Goal: Task Accomplishment & Management: Complete application form

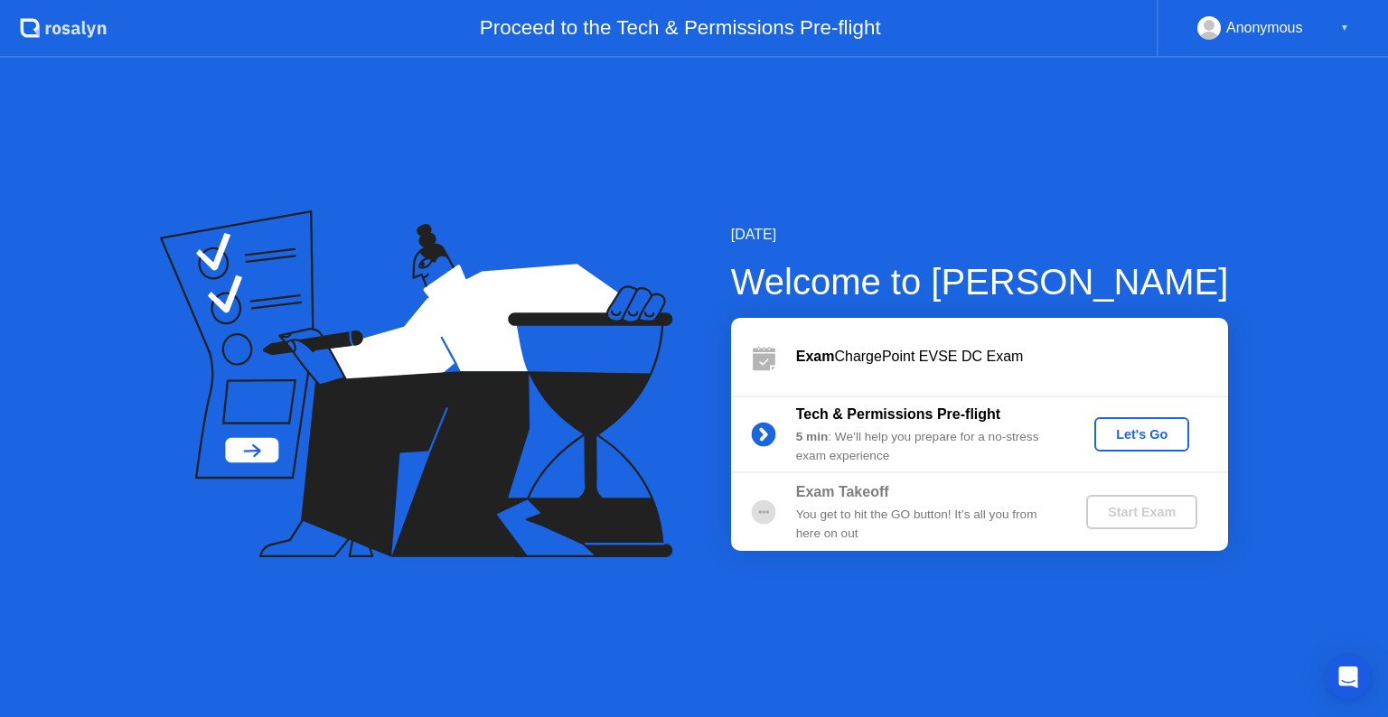
click at [1130, 430] on div "Let's Go" at bounding box center [1141, 434] width 80 height 14
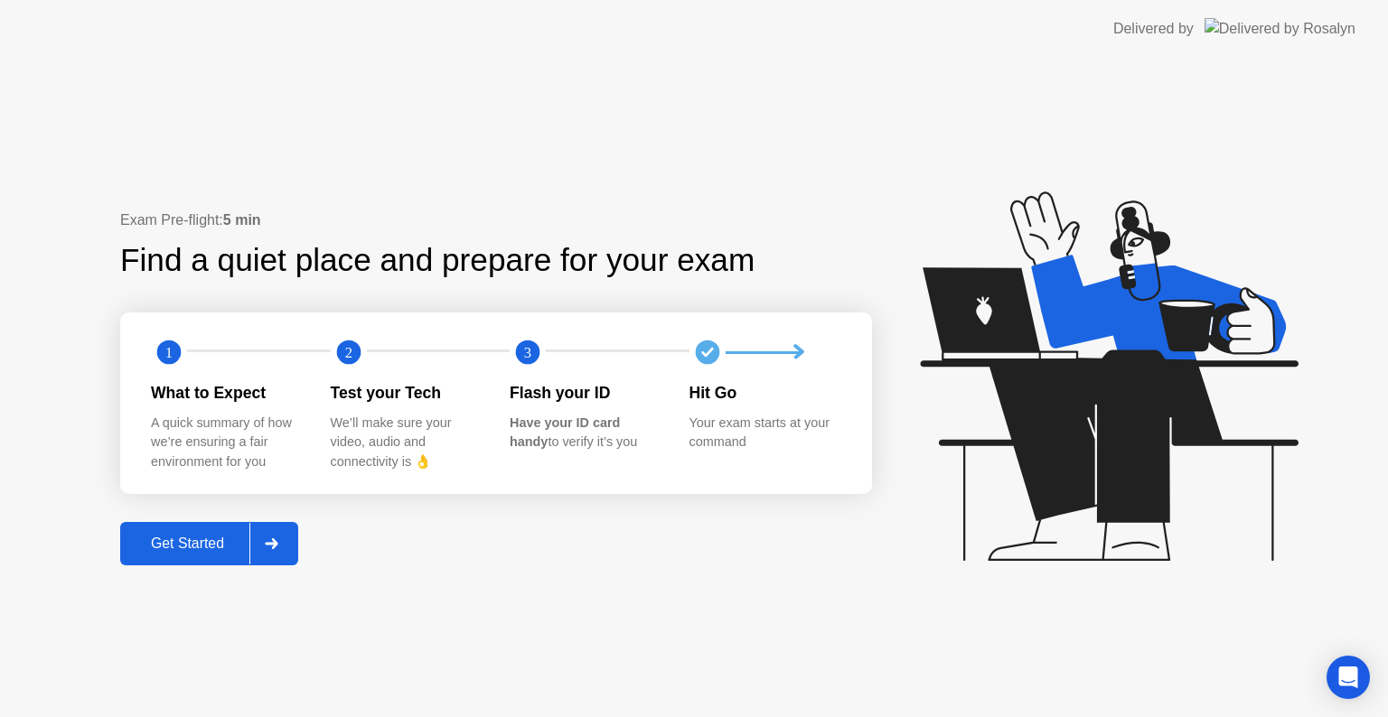
click at [207, 536] on div "Get Started" at bounding box center [188, 544] width 124 height 16
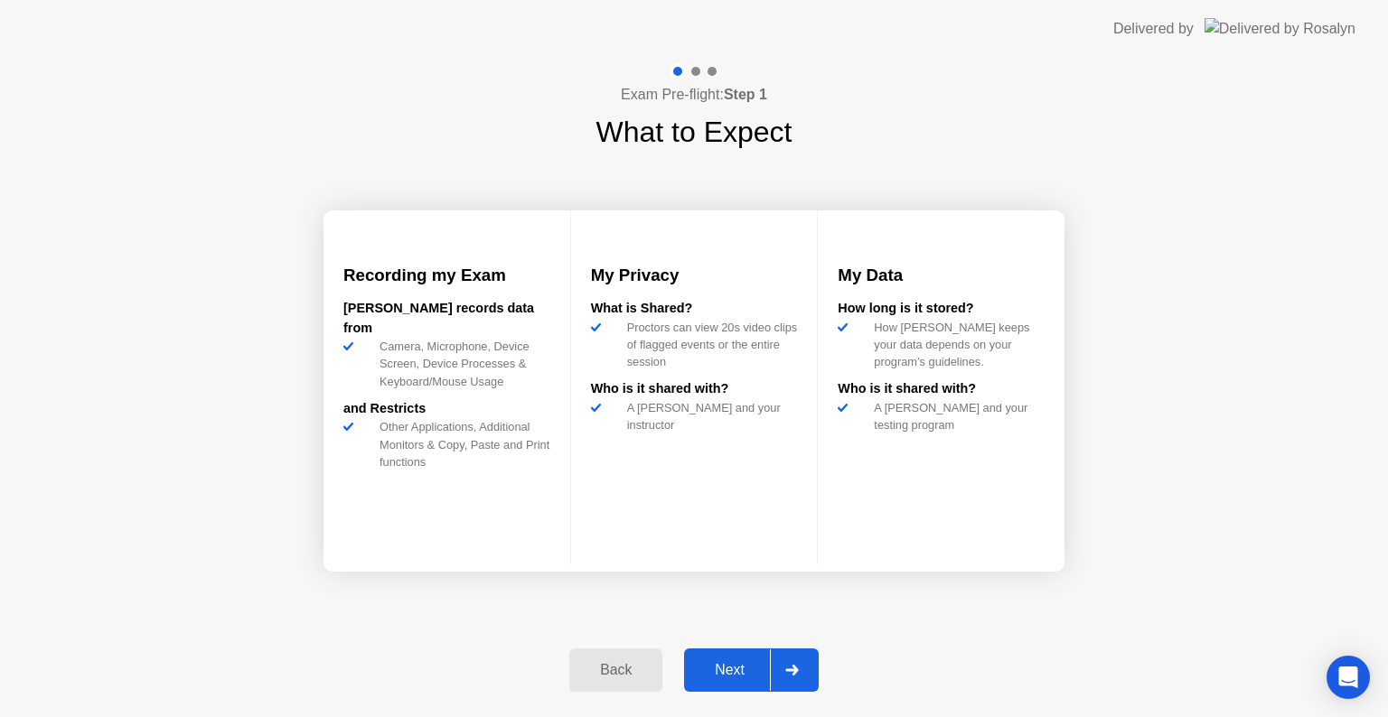
click at [717, 664] on div "Next" at bounding box center [729, 670] width 80 height 16
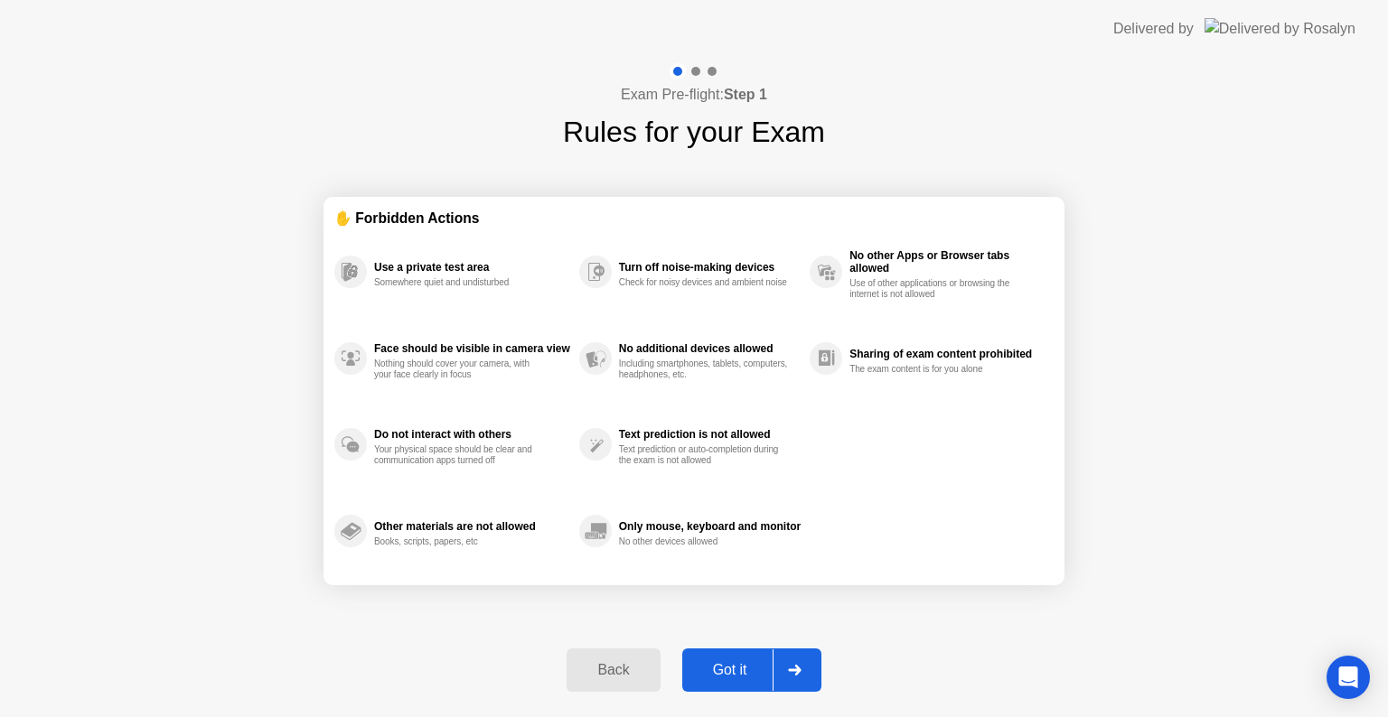
click at [717, 664] on div "Got it" at bounding box center [730, 670] width 85 height 16
select select "**********"
select select "*******"
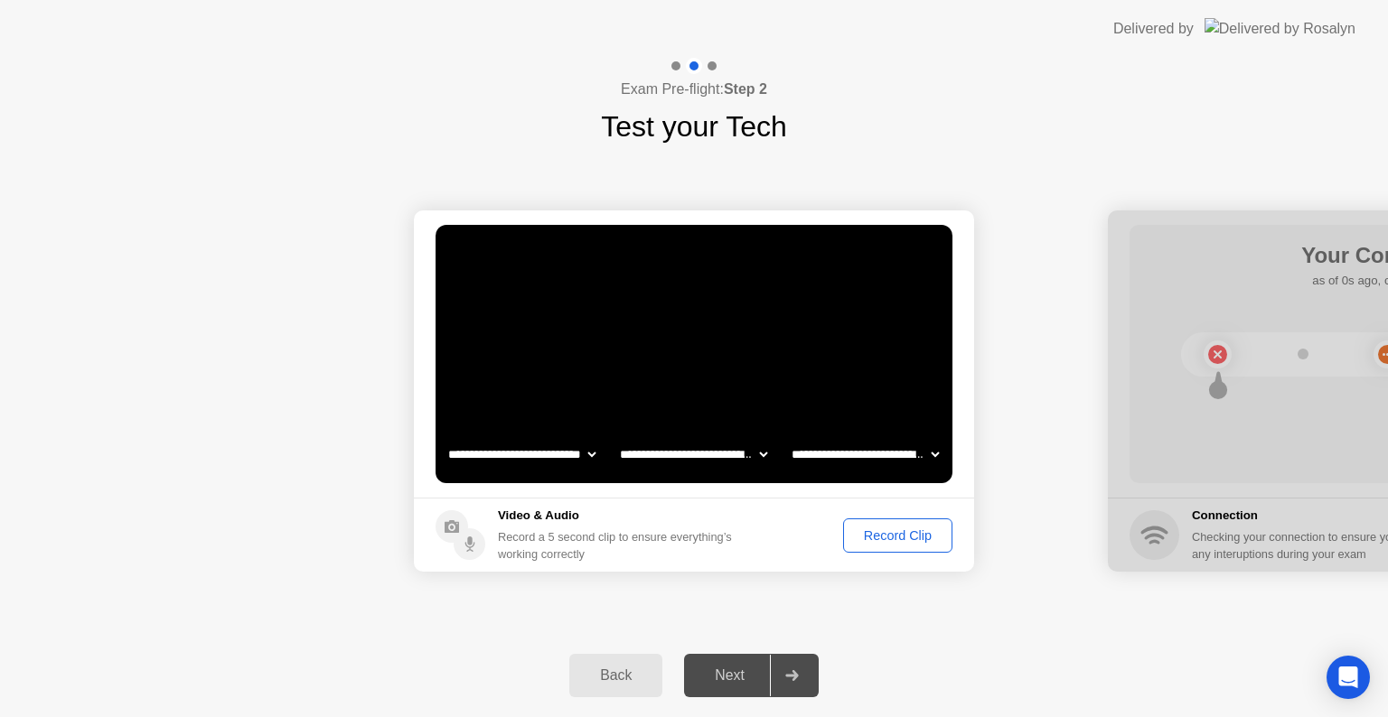
click at [895, 530] on div "Record Clip" at bounding box center [897, 536] width 97 height 14
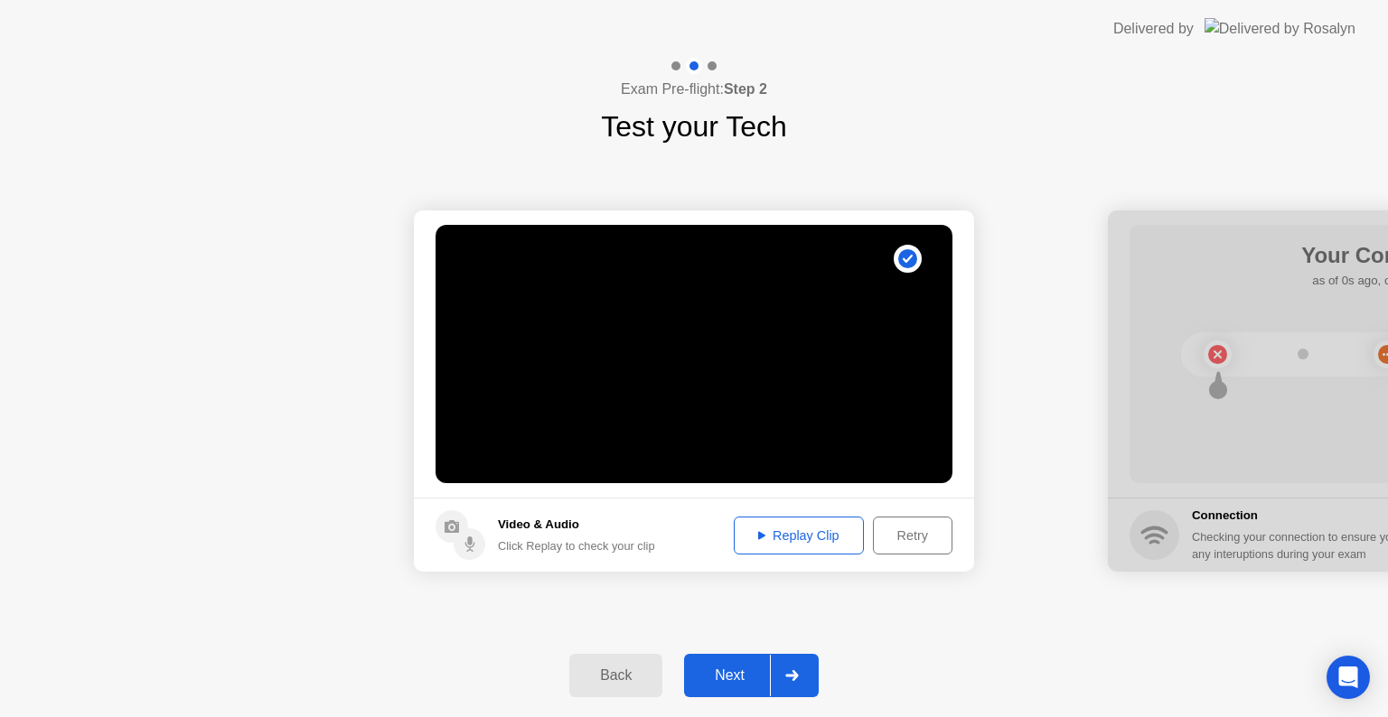
click at [736, 675] on div "Next" at bounding box center [729, 676] width 80 height 16
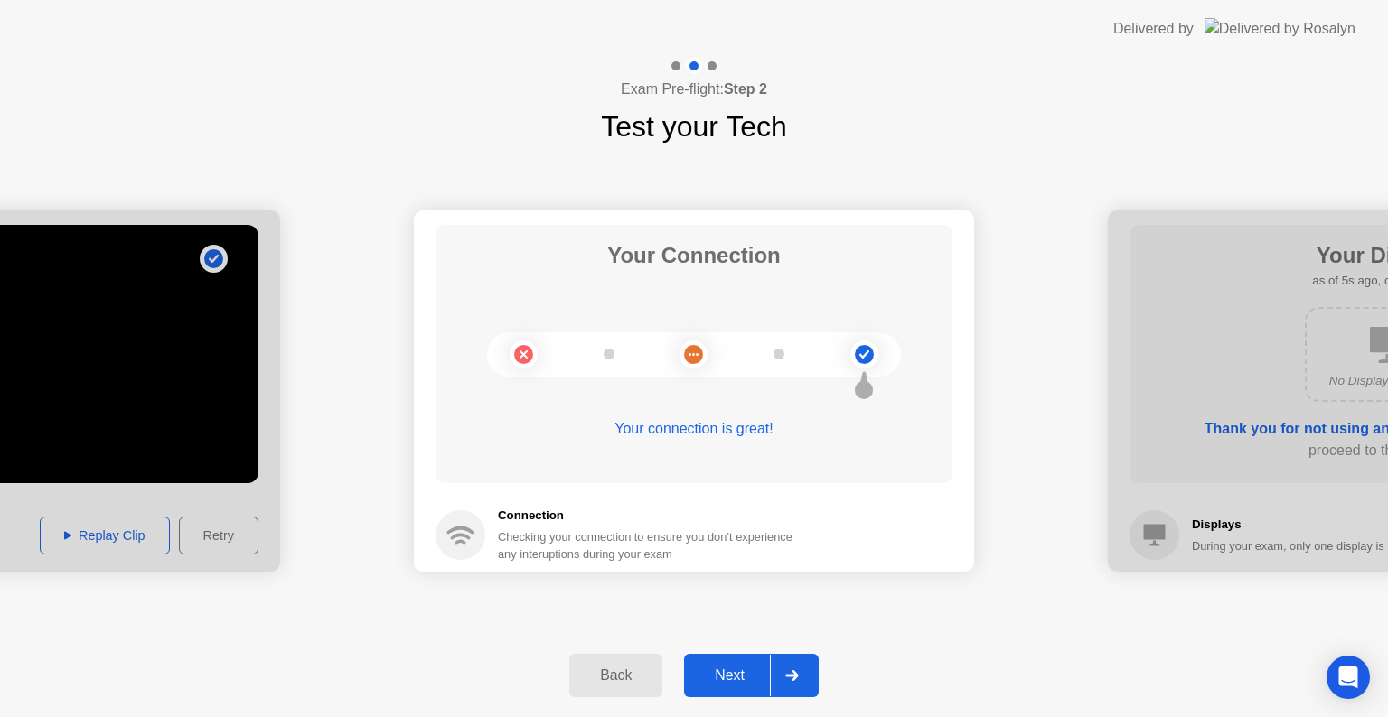
click at [725, 671] on div "Next" at bounding box center [729, 676] width 80 height 16
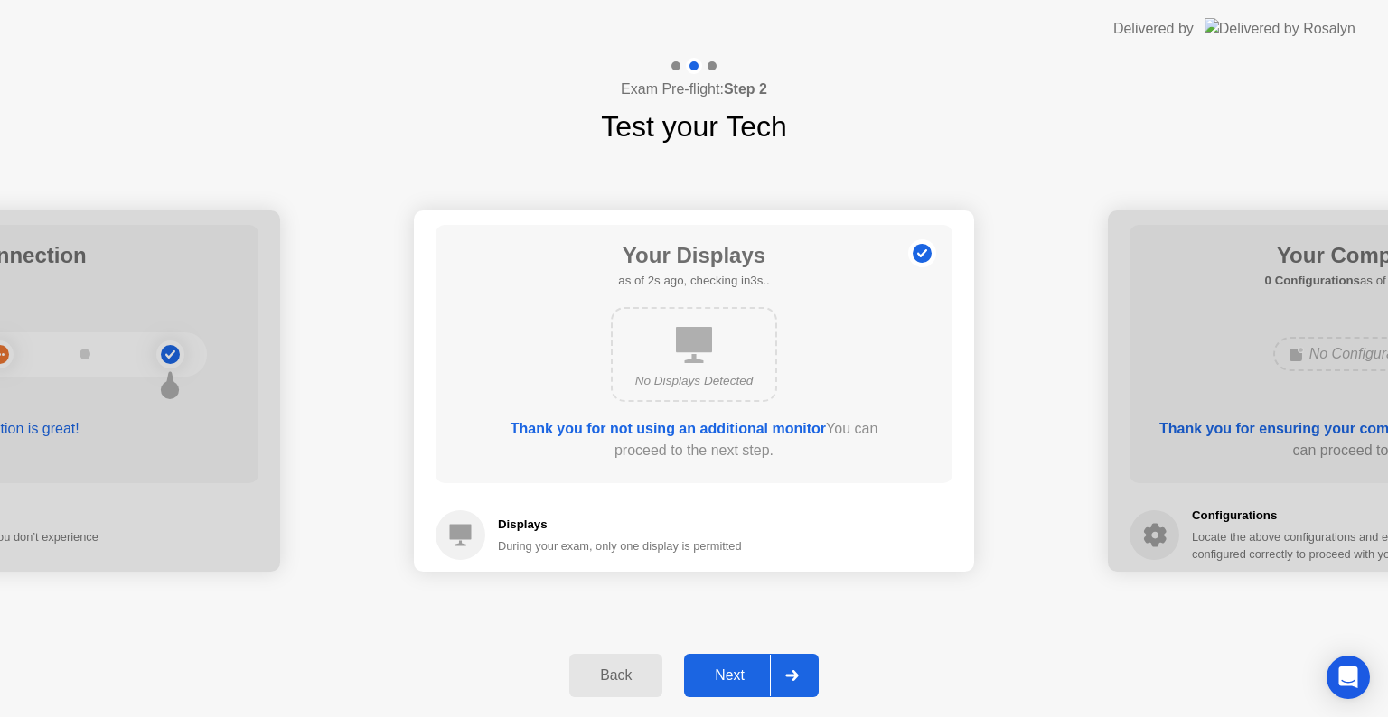
click at [725, 671] on div "Next" at bounding box center [729, 676] width 80 height 16
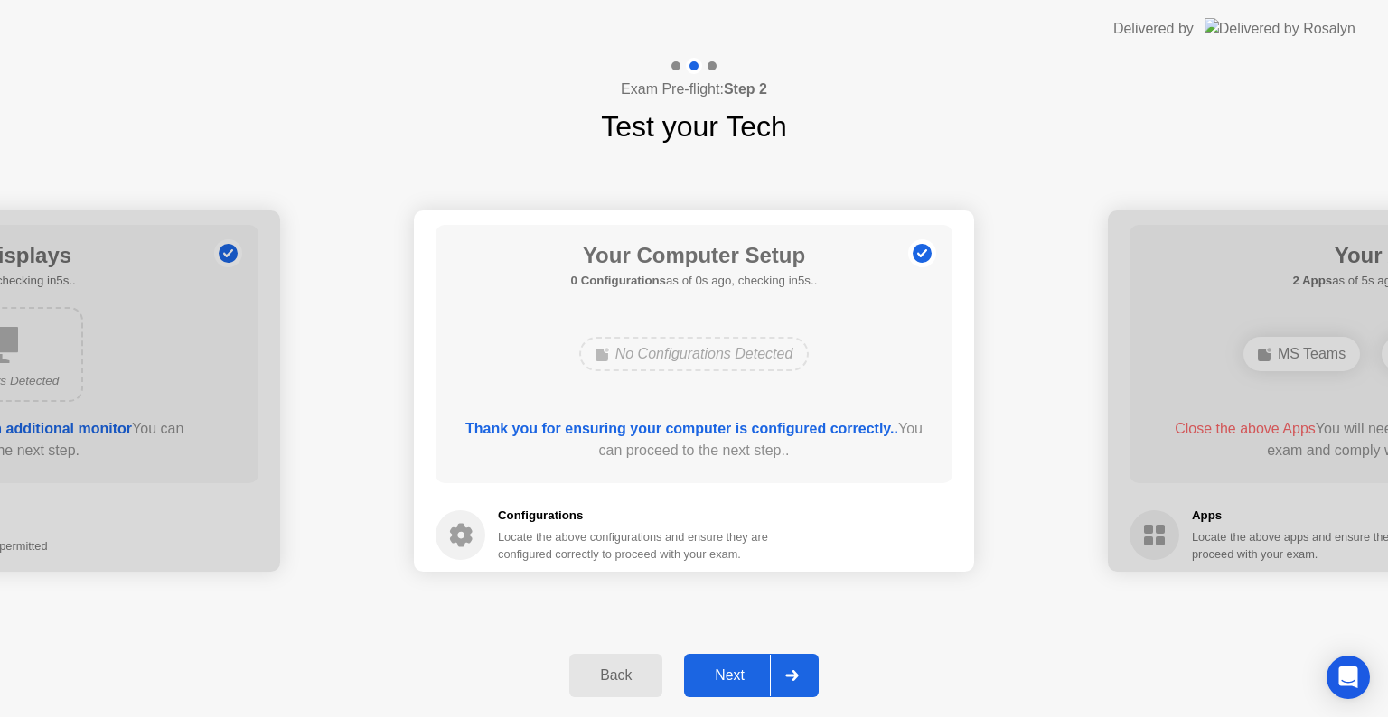
click at [725, 671] on div "Next" at bounding box center [729, 676] width 80 height 16
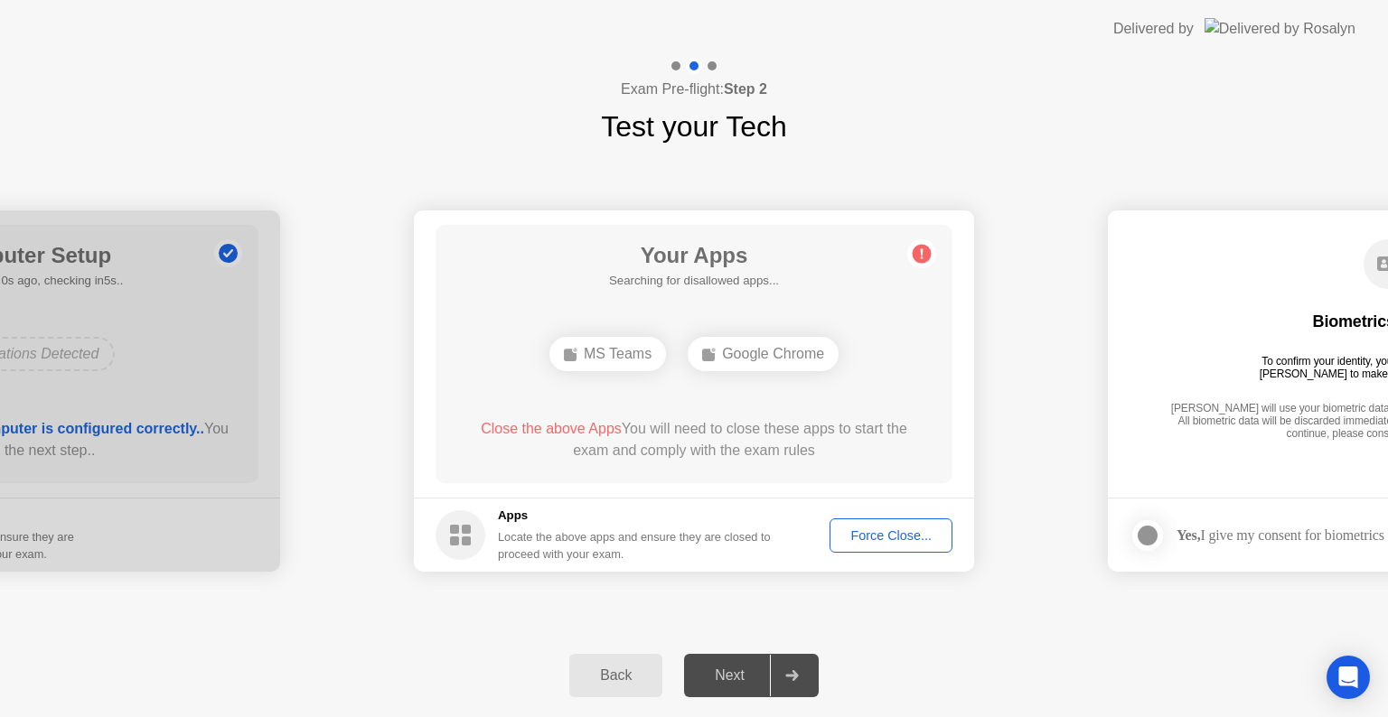
click at [897, 529] on div "Force Close..." at bounding box center [891, 536] width 110 height 14
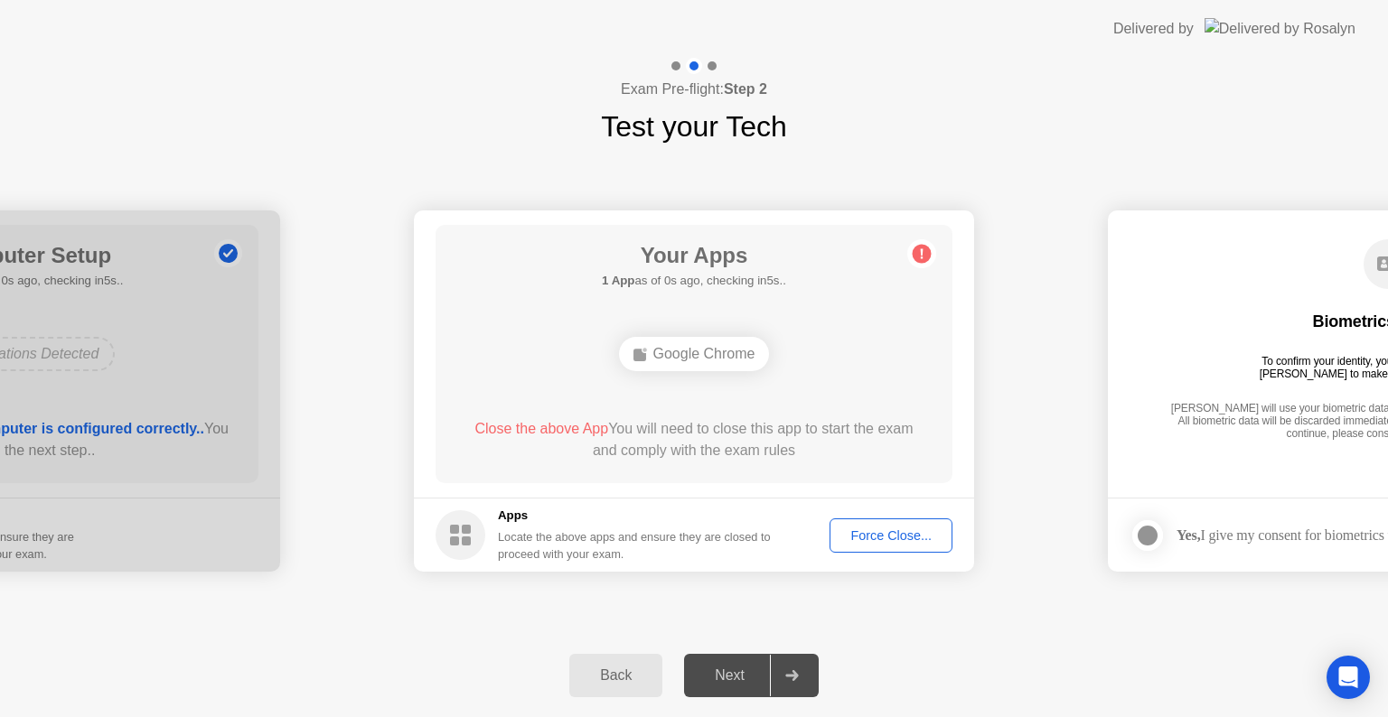
click at [860, 529] on div "Force Close..." at bounding box center [891, 536] width 110 height 14
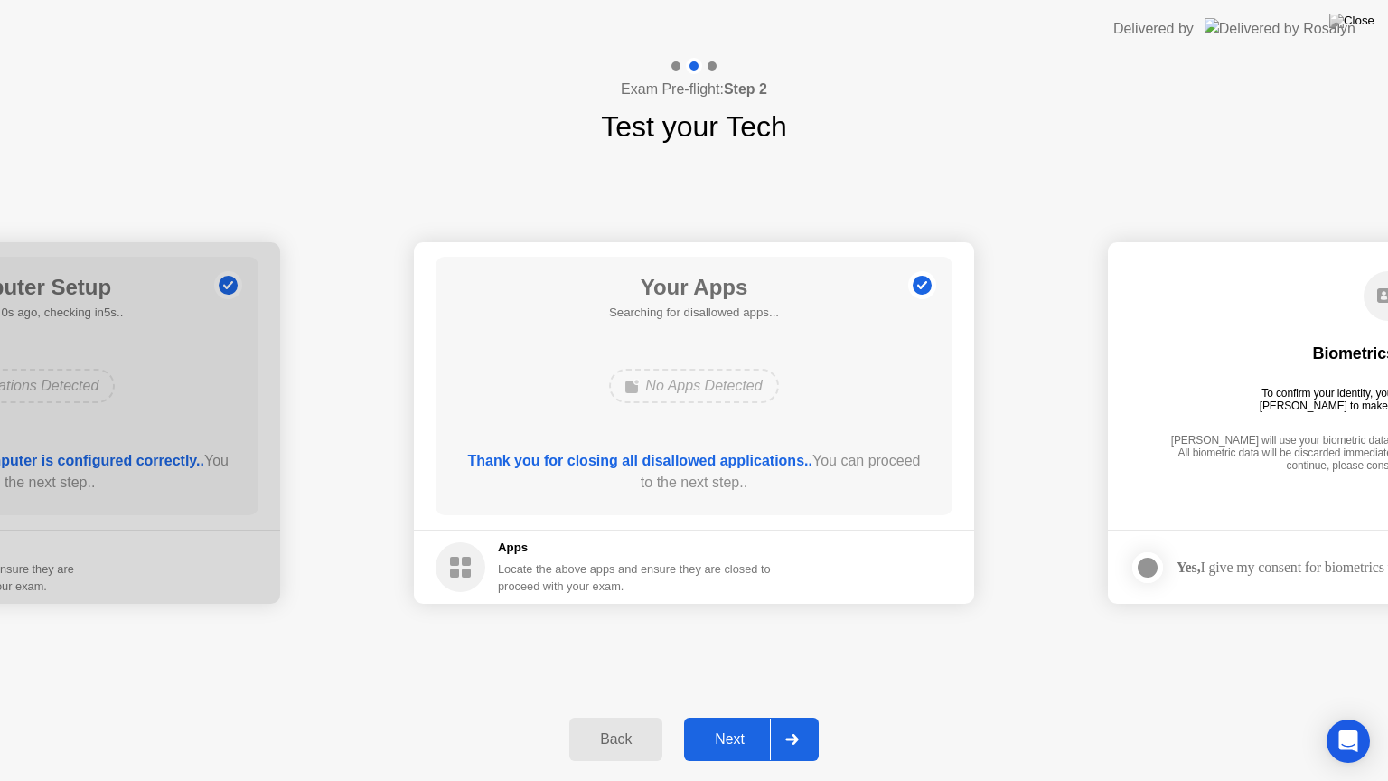
click at [732, 716] on div "Next" at bounding box center [729, 739] width 80 height 16
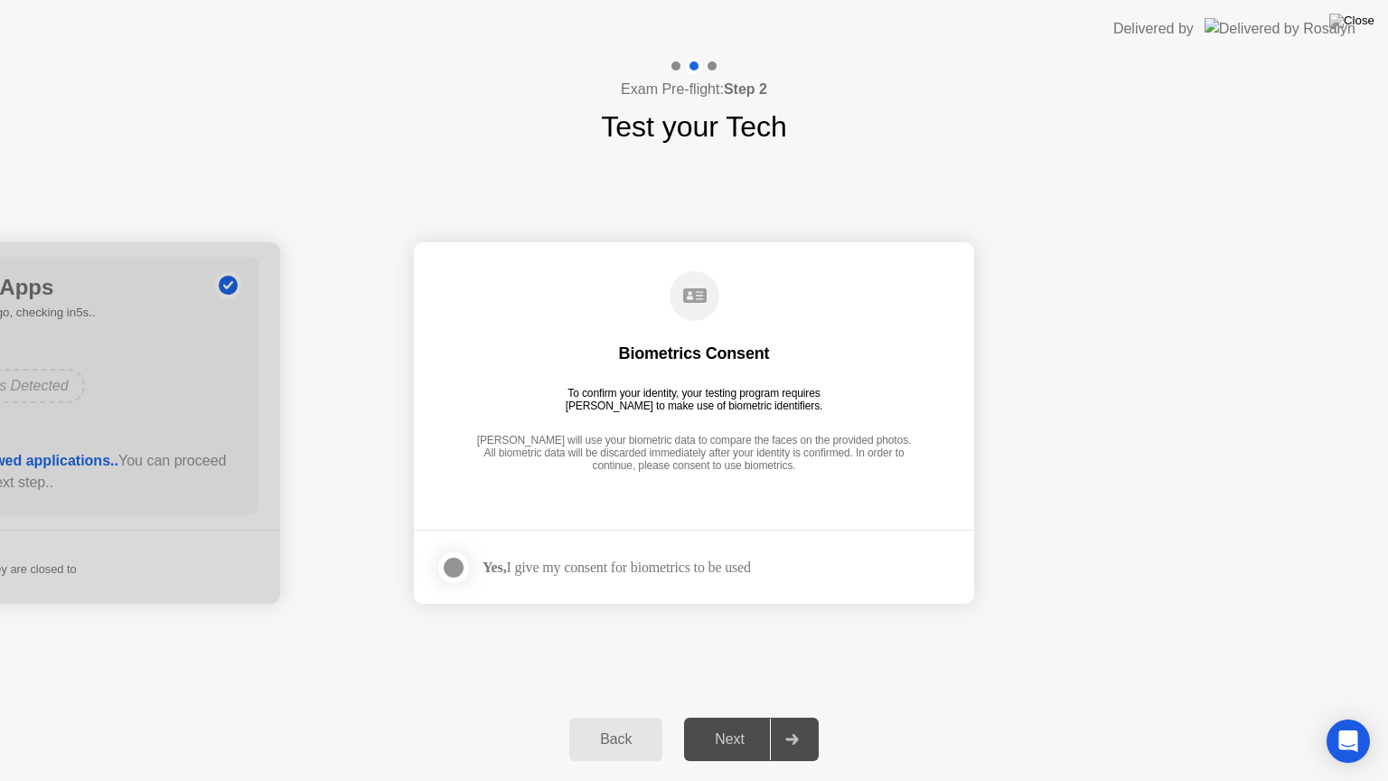
click at [452, 565] on div at bounding box center [454, 568] width 22 height 22
click at [724, 716] on div "Next" at bounding box center [729, 739] width 80 height 16
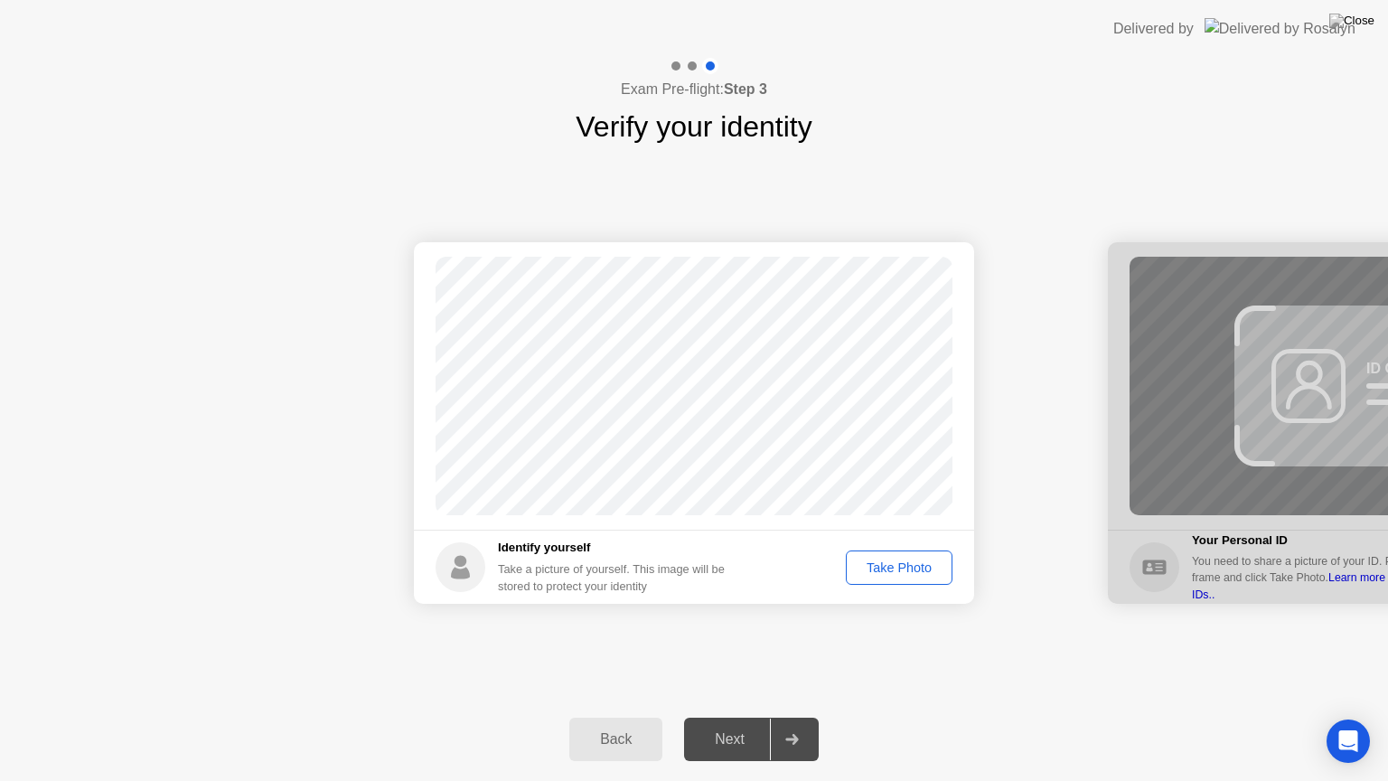
click at [907, 554] on button "Take Photo" at bounding box center [899, 567] width 107 height 34
click at [726, 716] on div "Next" at bounding box center [729, 739] width 80 height 16
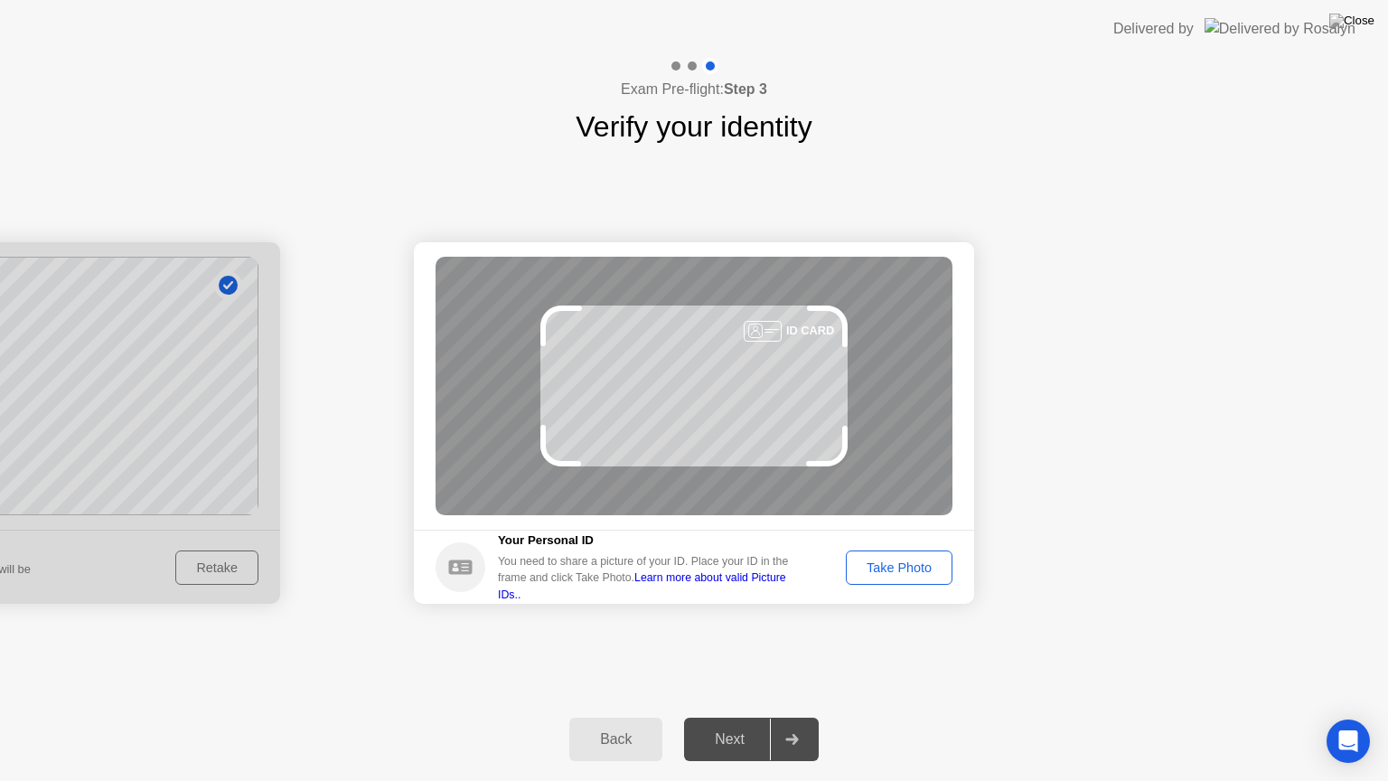
click at [905, 563] on div "Take Photo" at bounding box center [899, 567] width 94 height 14
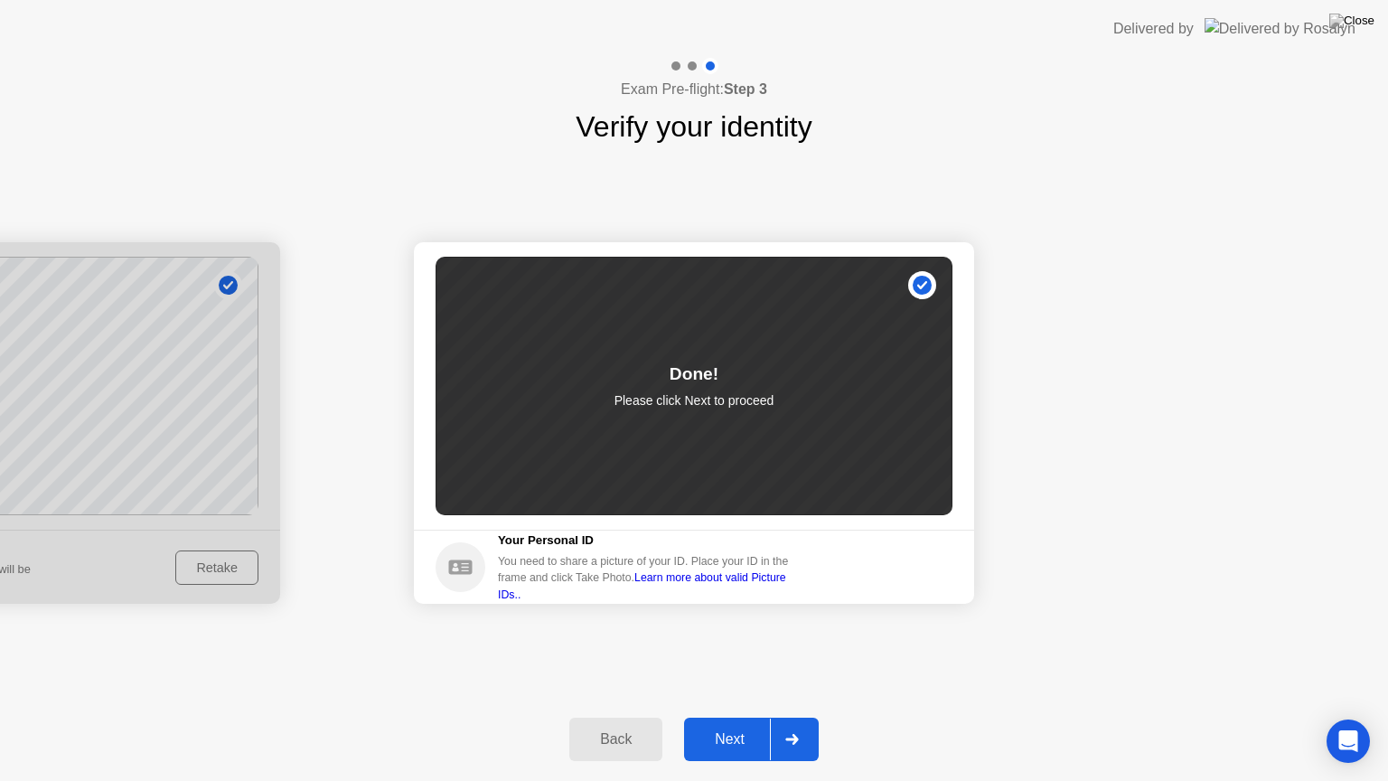
click at [729, 716] on div "Next" at bounding box center [729, 739] width 80 height 16
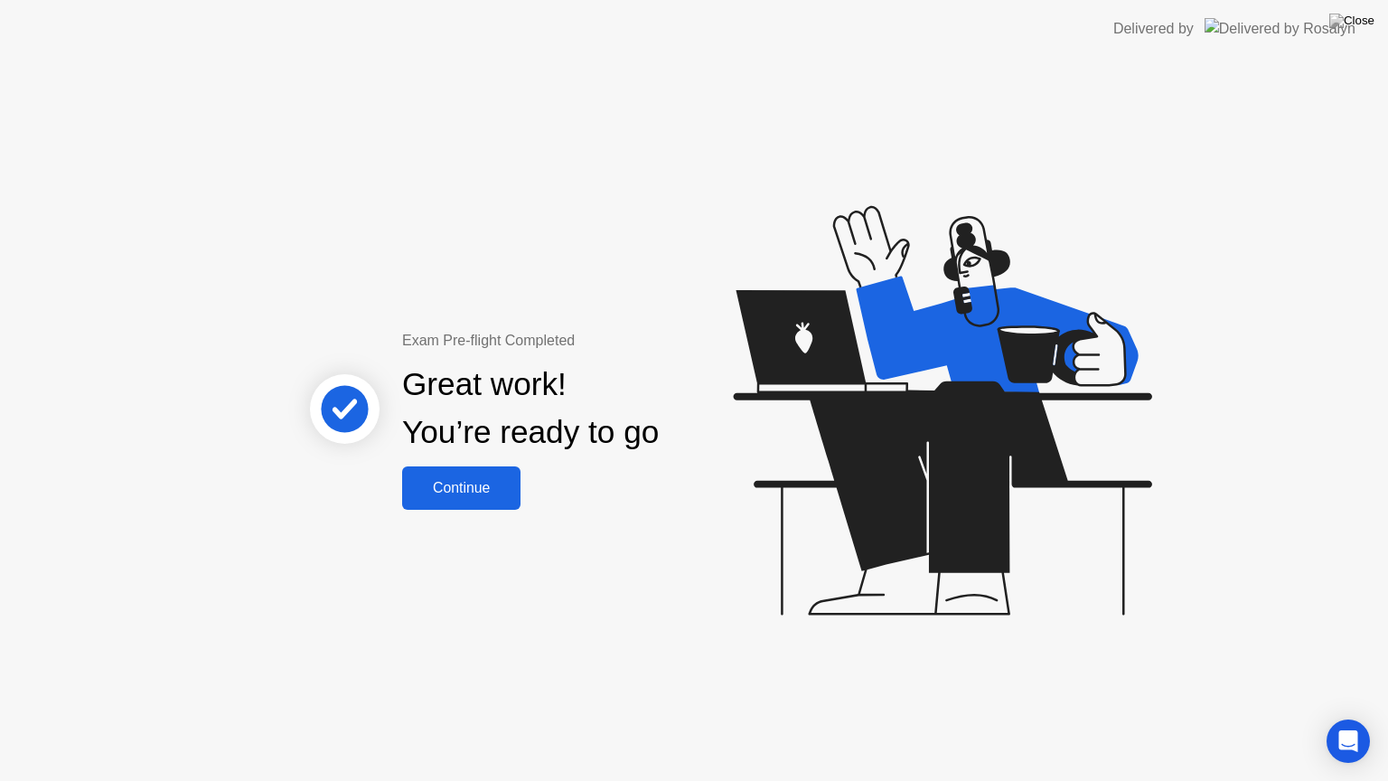
click at [483, 482] on div "Continue" at bounding box center [461, 488] width 108 height 16
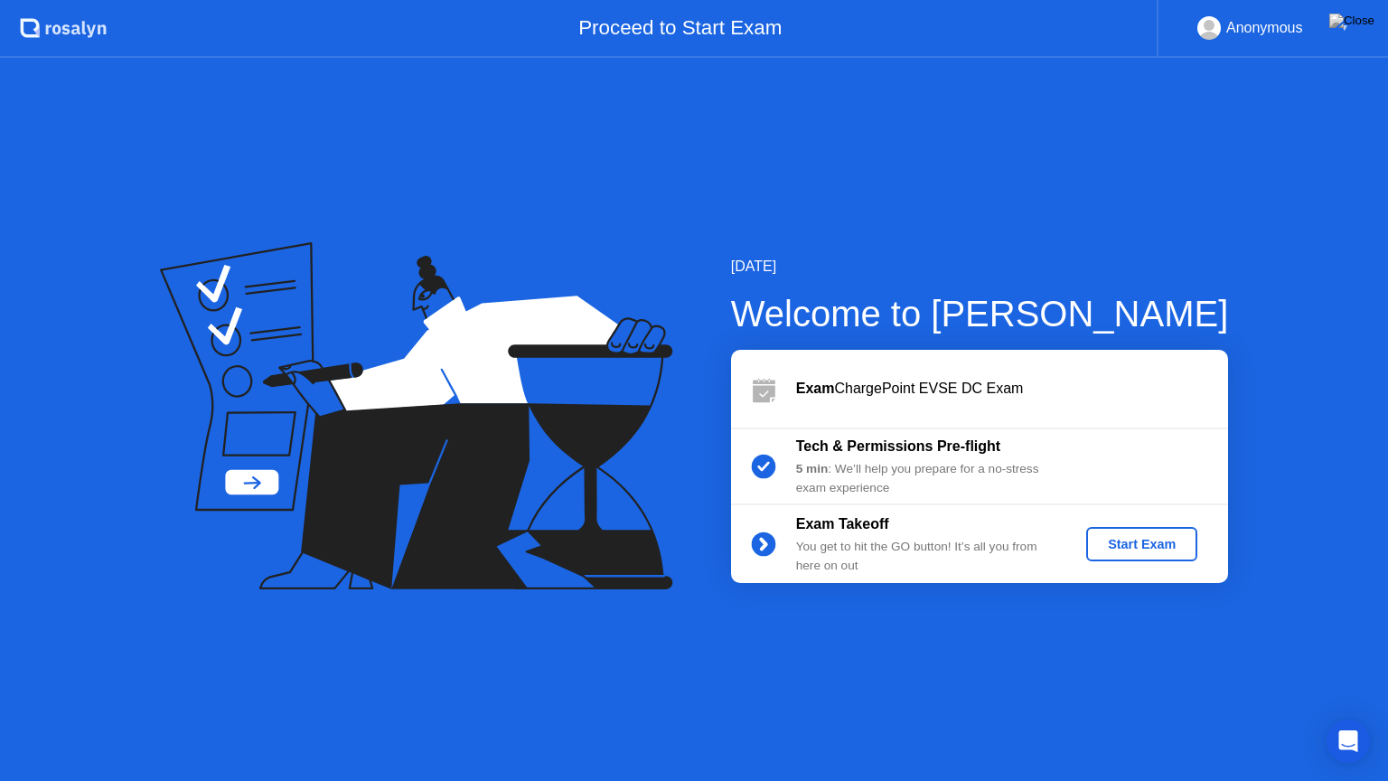
click at [1121, 541] on div "Start Exam" at bounding box center [1141, 544] width 97 height 14
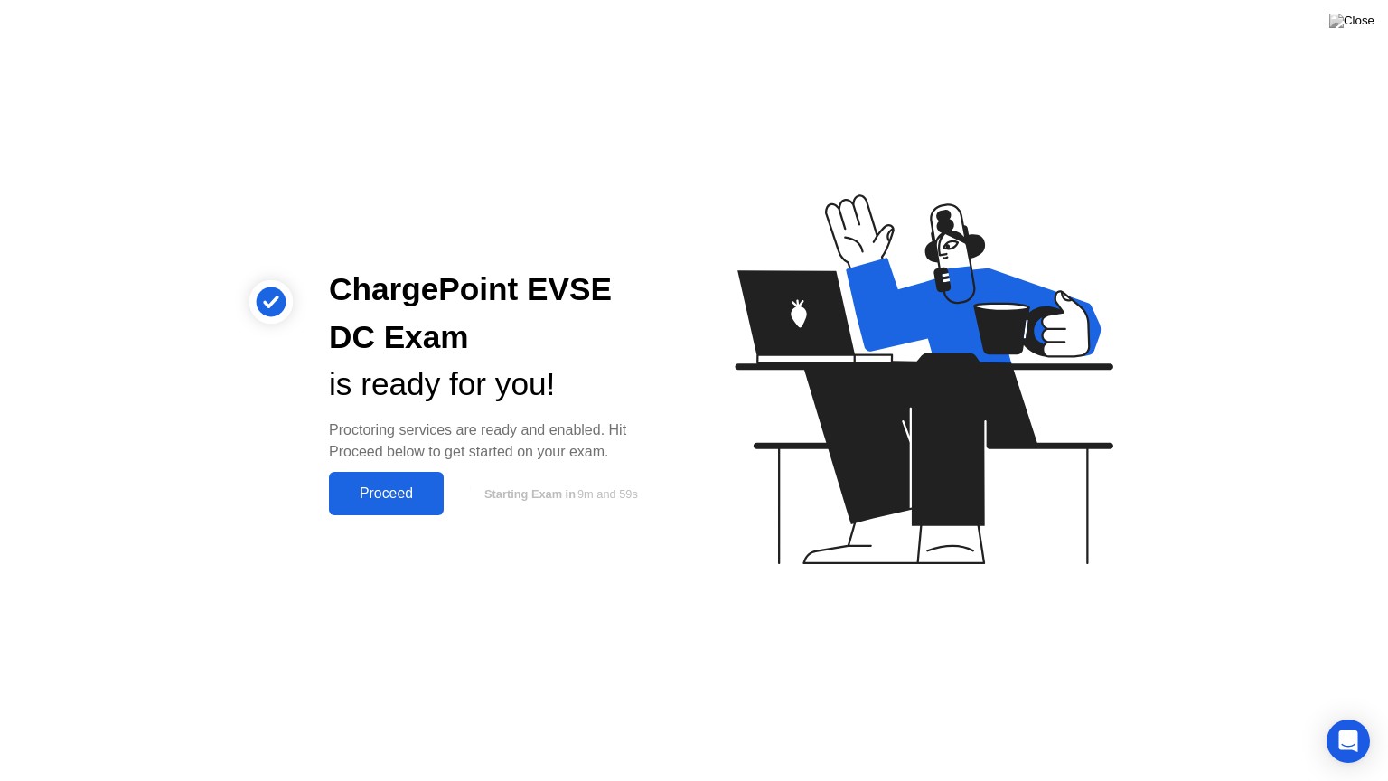
click at [383, 488] on div "Proceed" at bounding box center [386, 493] width 104 height 16
